Goal: Task Accomplishment & Management: Use online tool/utility

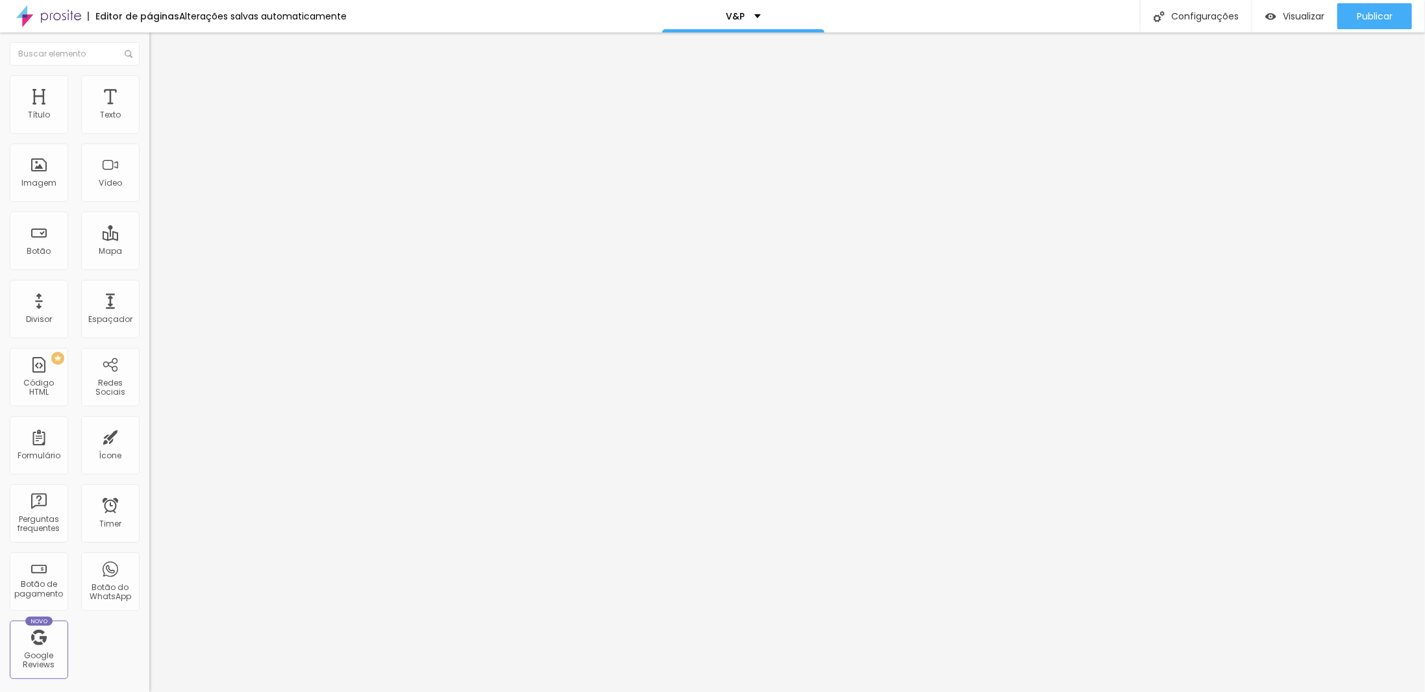
click at [149, 136] on img at bounding box center [153, 133] width 8 height 8
type input "R$ 420,00"
click at [1358, 16] on span "Publicar" at bounding box center [1375, 16] width 36 height 10
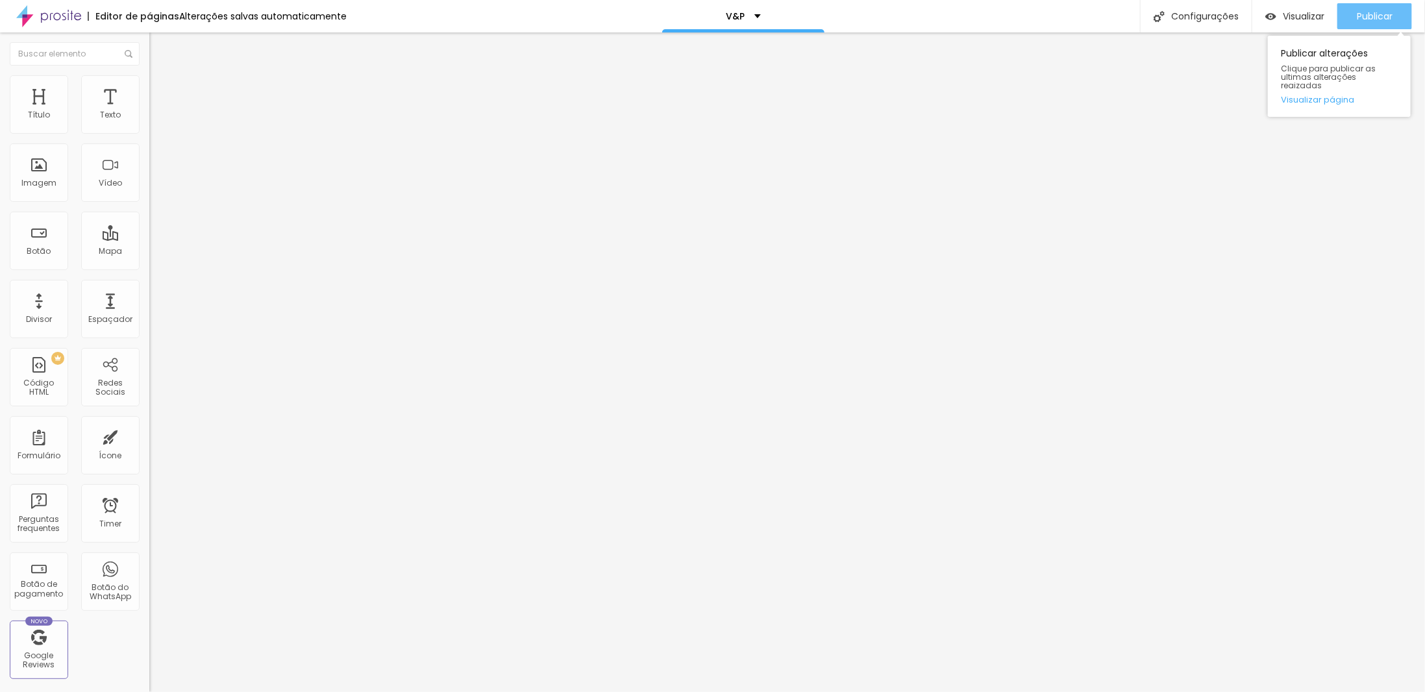
click at [1369, 18] on span "Publicar" at bounding box center [1375, 16] width 36 height 10
click at [149, 136] on img at bounding box center [153, 133] width 8 height 8
click at [1355, 15] on button "Publicar" at bounding box center [1374, 16] width 75 height 26
click at [1364, 19] on span "Publicar" at bounding box center [1375, 16] width 36 height 10
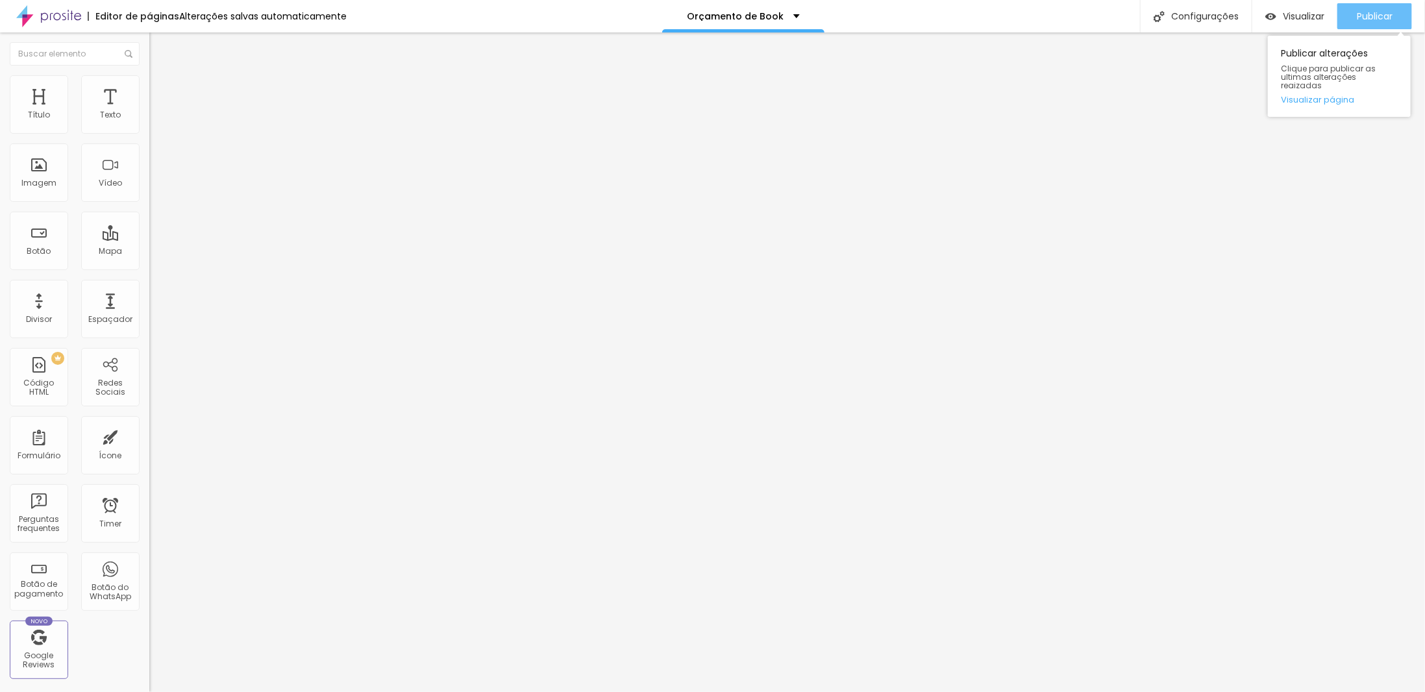
click at [1364, 19] on span "Publicar" at bounding box center [1375, 16] width 36 height 10
click at [1291, 16] on span "Visualizar" at bounding box center [1292, 16] width 42 height 10
click at [1361, 16] on span "Publicar" at bounding box center [1375, 16] width 36 height 10
click at [149, 81] on li "Avançado" at bounding box center [223, 81] width 149 height 13
click at [161, 89] on span "Avançado" at bounding box center [182, 84] width 43 height 11
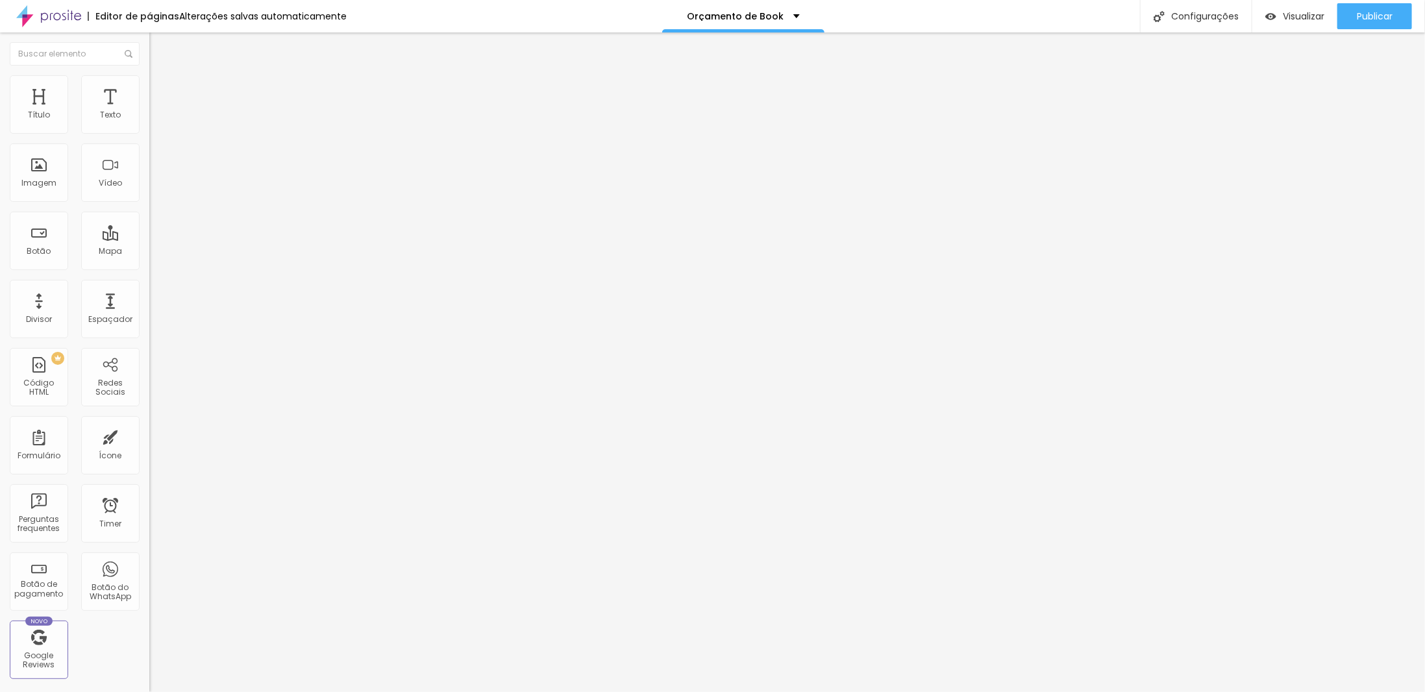
click at [149, 85] on li "Avançado" at bounding box center [223, 81] width 149 height 13
click at [161, 90] on span "Avançado" at bounding box center [182, 84] width 43 height 11
click at [149, 635] on div "font-family : 'Crimson Text' , serif; font-size : 24px ; color : #686d71 ; text…" at bounding box center [226, 680] width 155 height 90
drag, startPoint x: 115, startPoint y: 444, endPoint x: -32, endPoint y: 278, distance: 221.6
click at [0, 278] on html "Editor de páginas Alterações salvas automaticamente Orçamento de Book Configura…" at bounding box center [712, 346] width 1425 height 692
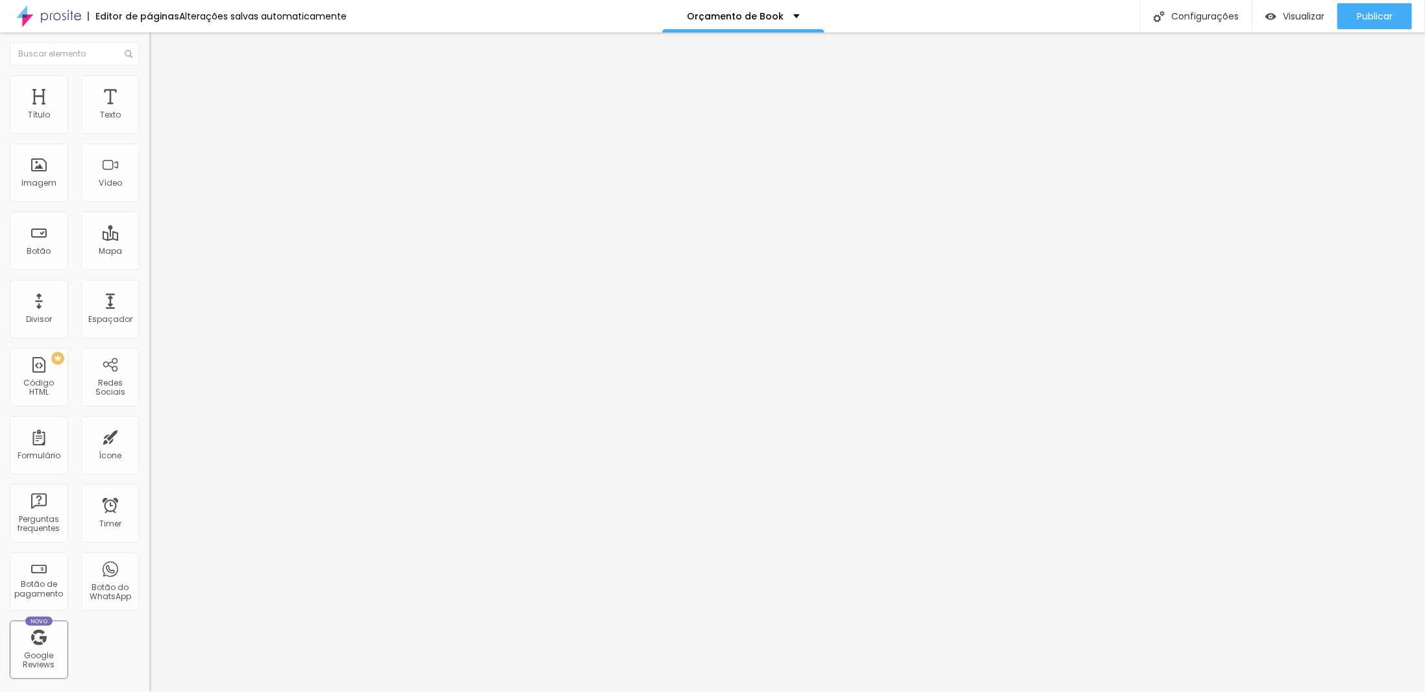
click at [149, 86] on li "Avançado" at bounding box center [223, 81] width 149 height 13
click at [149, 635] on div "font-family : 'tw cen mt condensed' , serif; font-size : 24px ; color : #686d71…" at bounding box center [241, 680] width 185 height 90
drag, startPoint x: 127, startPoint y: 448, endPoint x: -75, endPoint y: 267, distance: 270.8
click at [0, 267] on html "Editor de páginas Alterações salvas automaticamente Orçamento de Book Configura…" at bounding box center [712, 346] width 1425 height 692
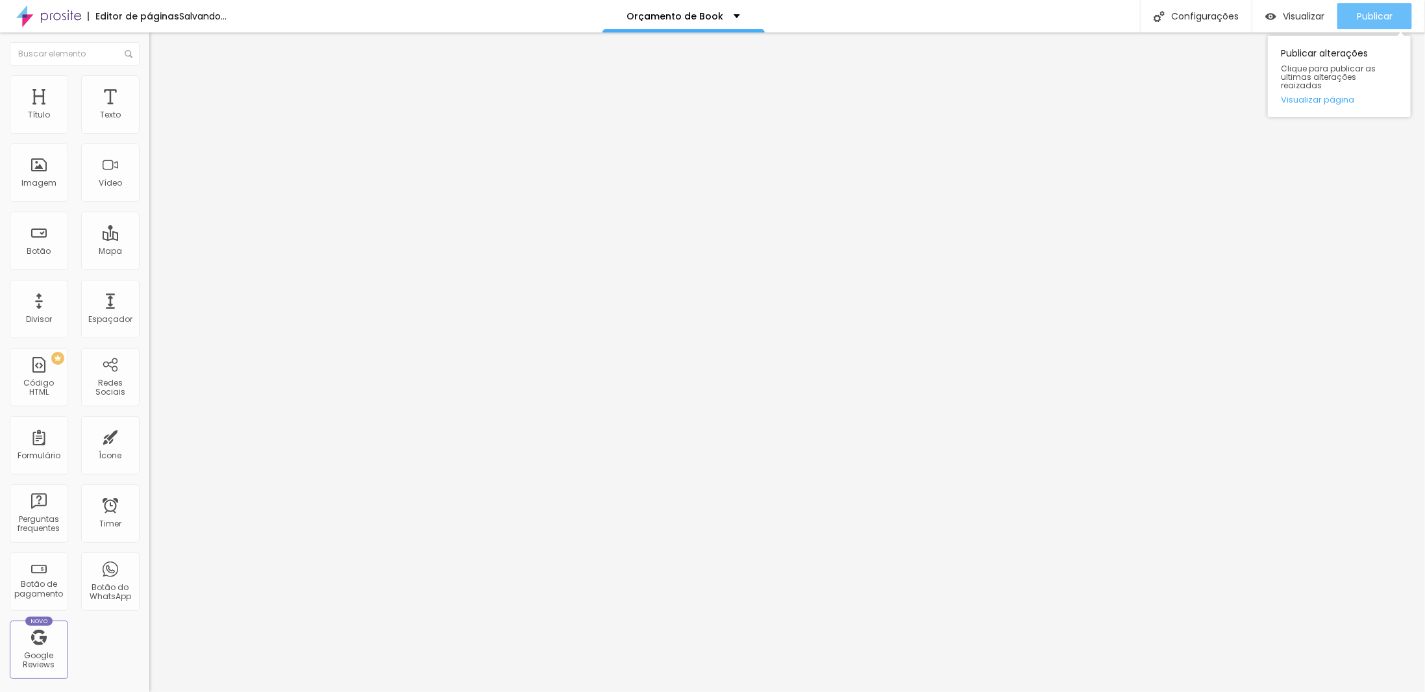
click at [1357, 19] on span "Publicar" at bounding box center [1375, 16] width 36 height 10
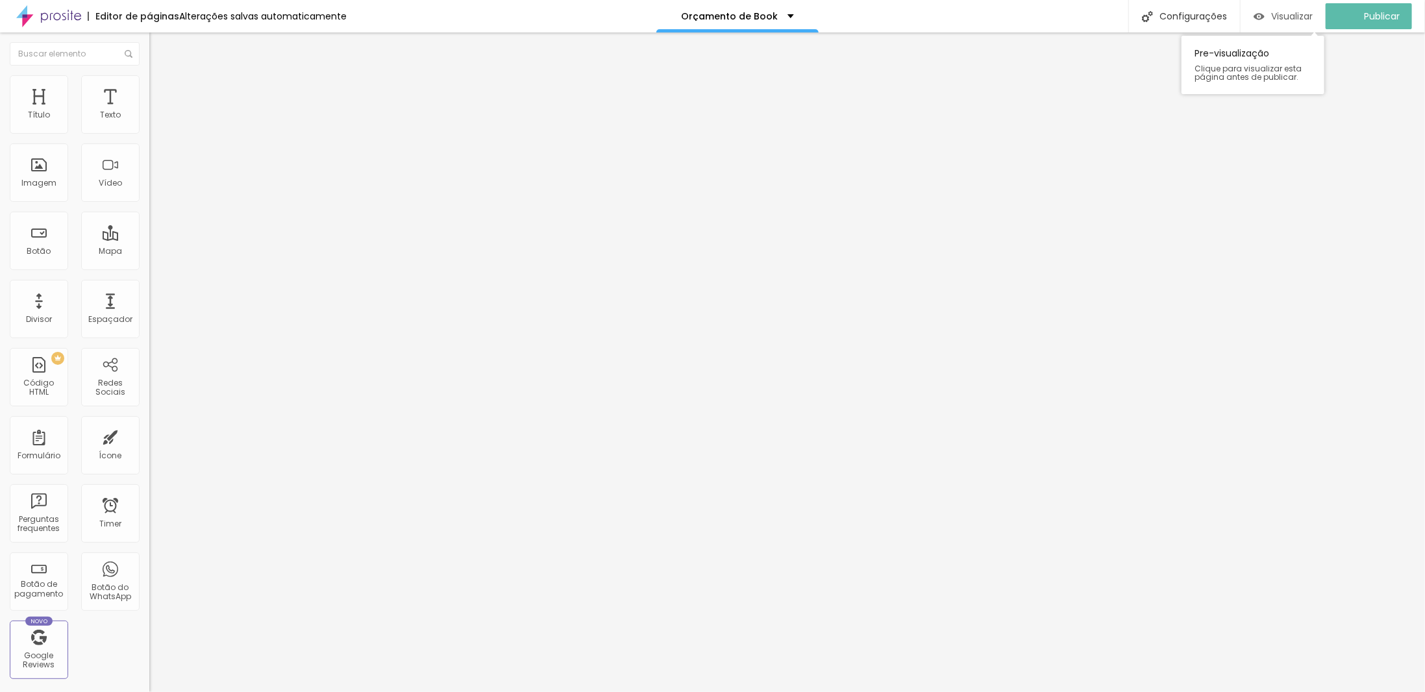
click at [1287, 24] on div "Visualizar" at bounding box center [1282, 16] width 59 height 26
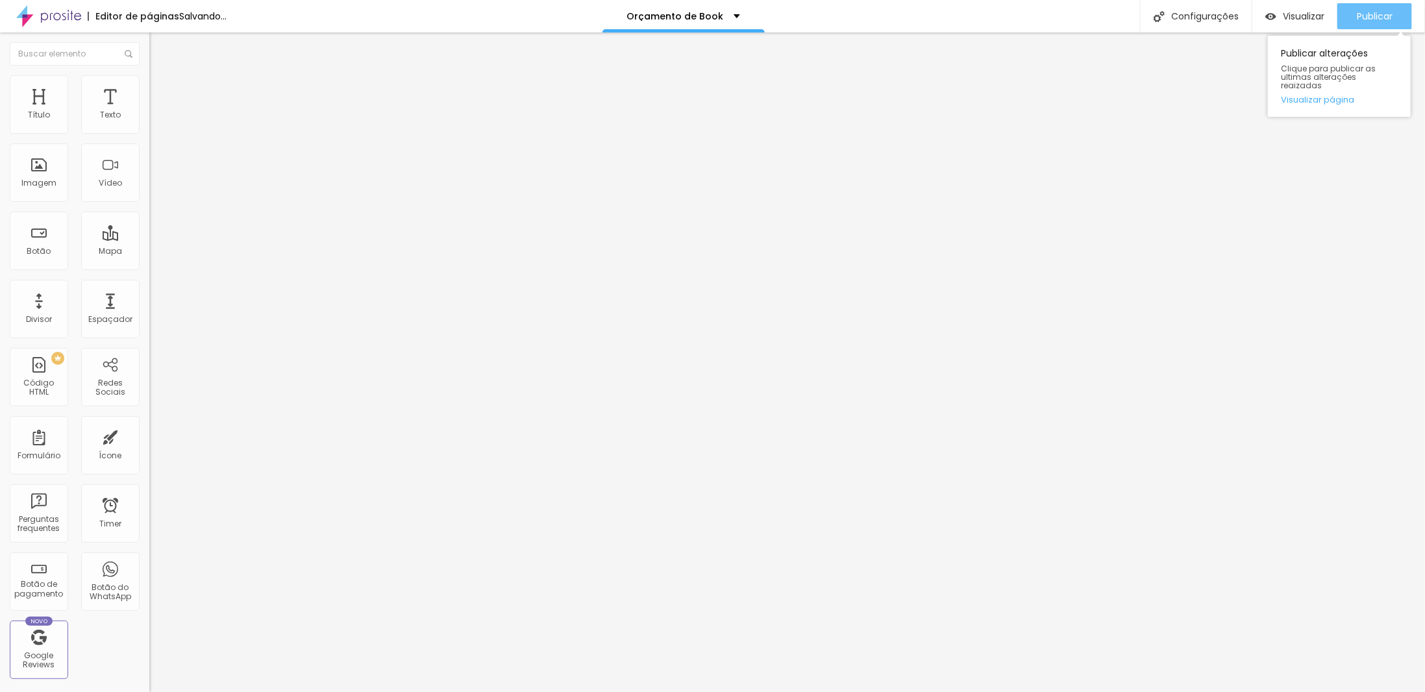
click at [1360, 20] on span "Publicar" at bounding box center [1375, 16] width 36 height 10
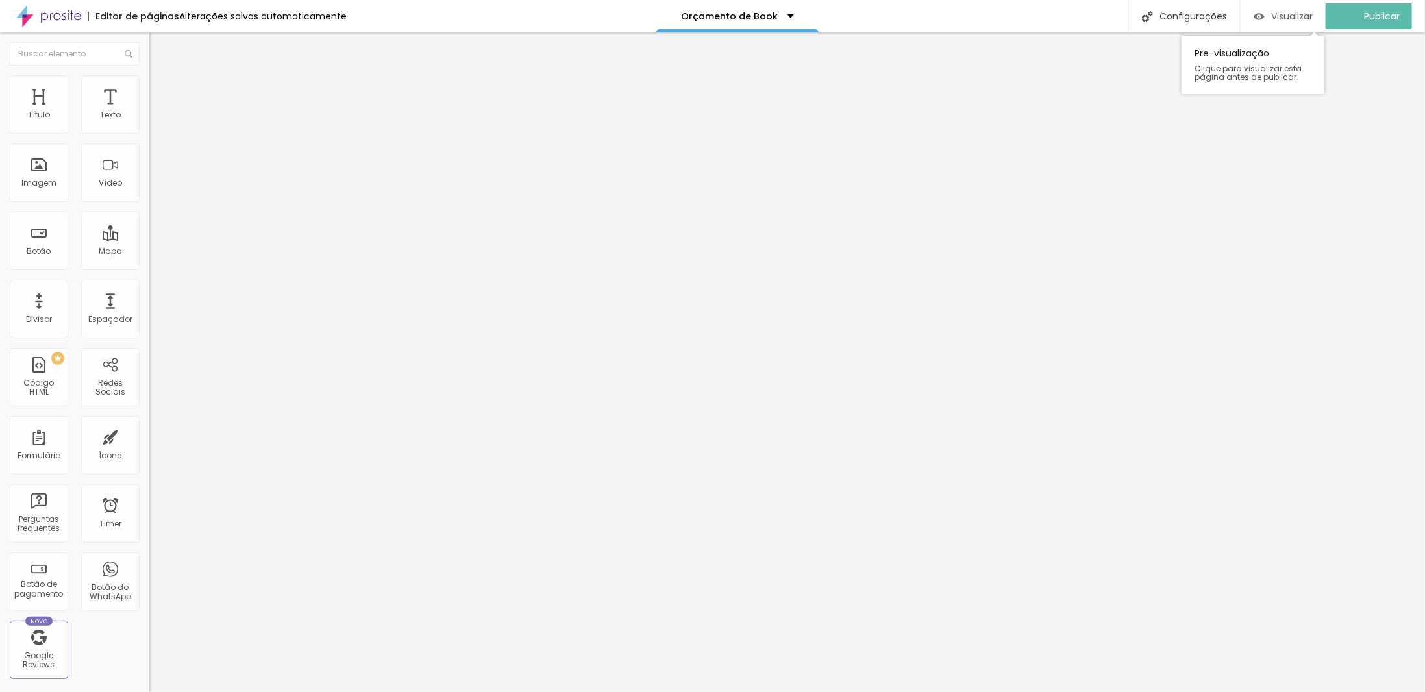
click at [1288, 21] on span "Visualizar" at bounding box center [1292, 16] width 42 height 10
drag, startPoint x: 1376, startPoint y: 19, endPoint x: 1343, endPoint y: 27, distance: 33.2
click at [1376, 19] on span "Publicar" at bounding box center [1375, 16] width 36 height 10
